Goal: Find specific page/section: Find specific page/section

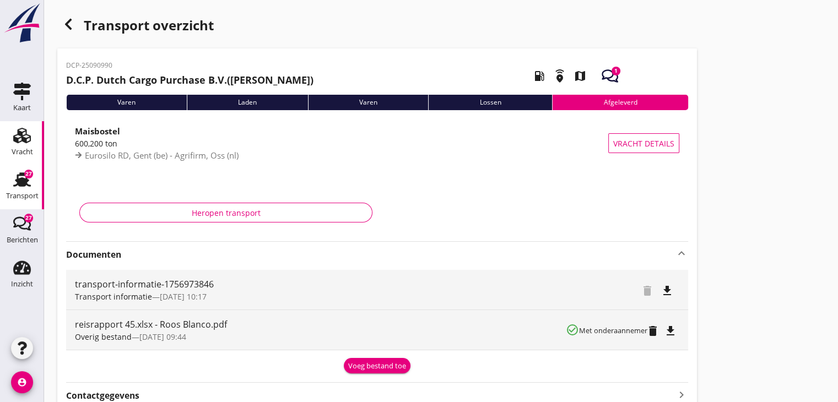
click at [18, 148] on div "Vracht" at bounding box center [22, 151] width 21 height 7
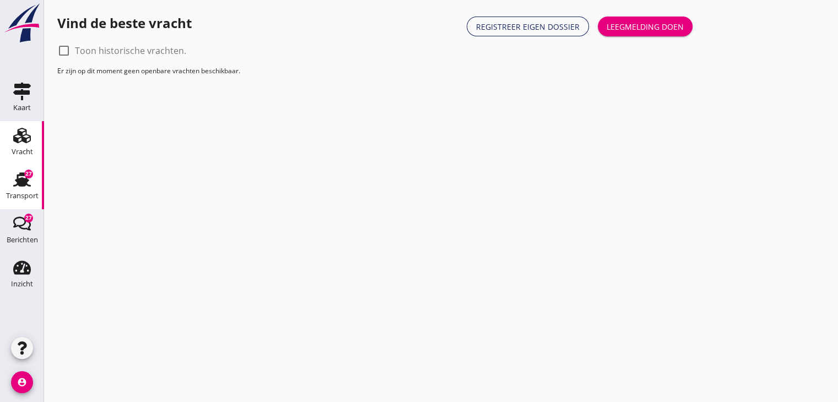
click at [17, 193] on div "Transport" at bounding box center [22, 195] width 33 height 7
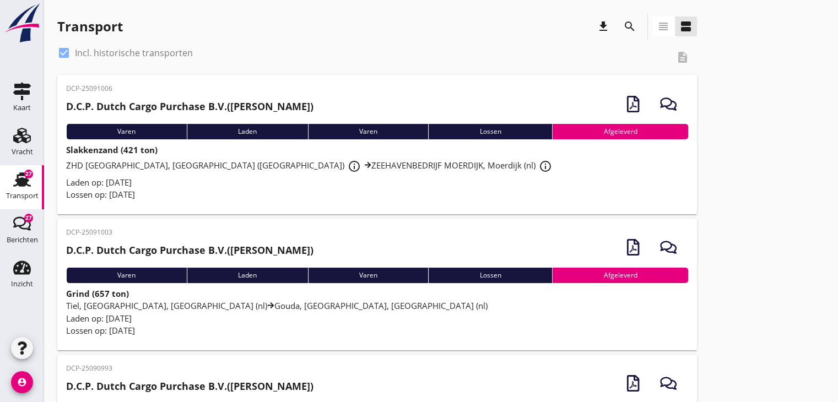
click at [64, 54] on div at bounding box center [64, 53] width 19 height 19
checkbox input "false"
